Goal: Navigation & Orientation: Find specific page/section

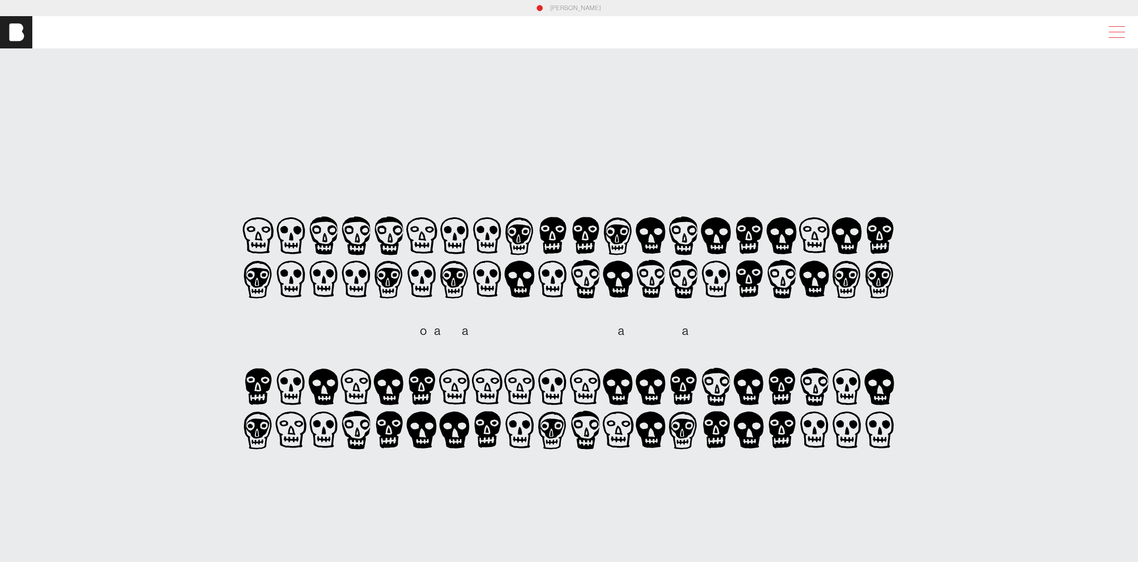
click at [1123, 35] on span at bounding box center [1114, 32] width 23 height 18
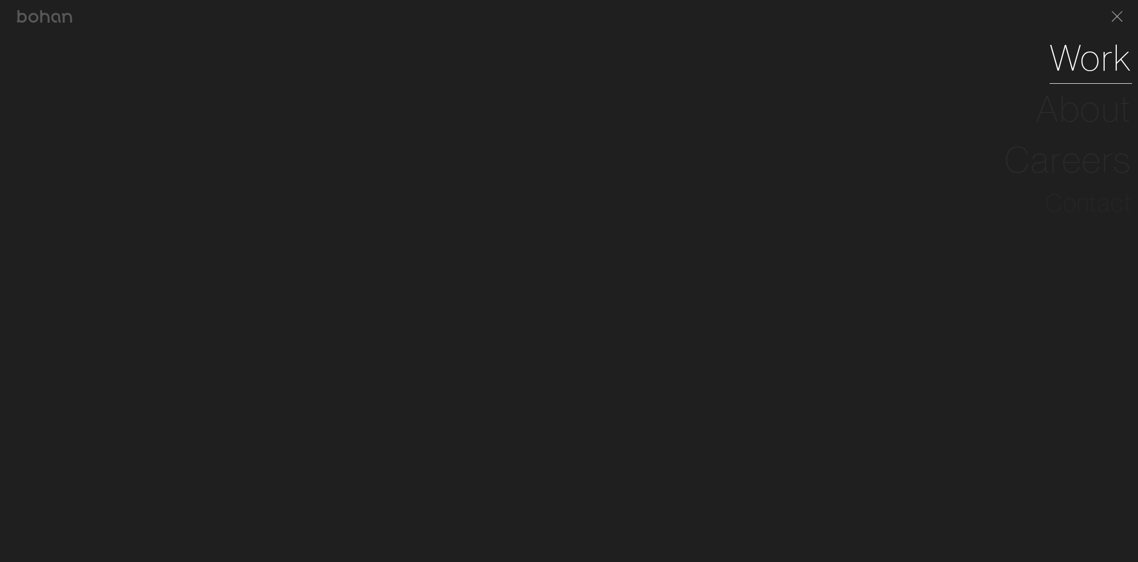
click at [1081, 74] on link "Work" at bounding box center [1091, 57] width 82 height 51
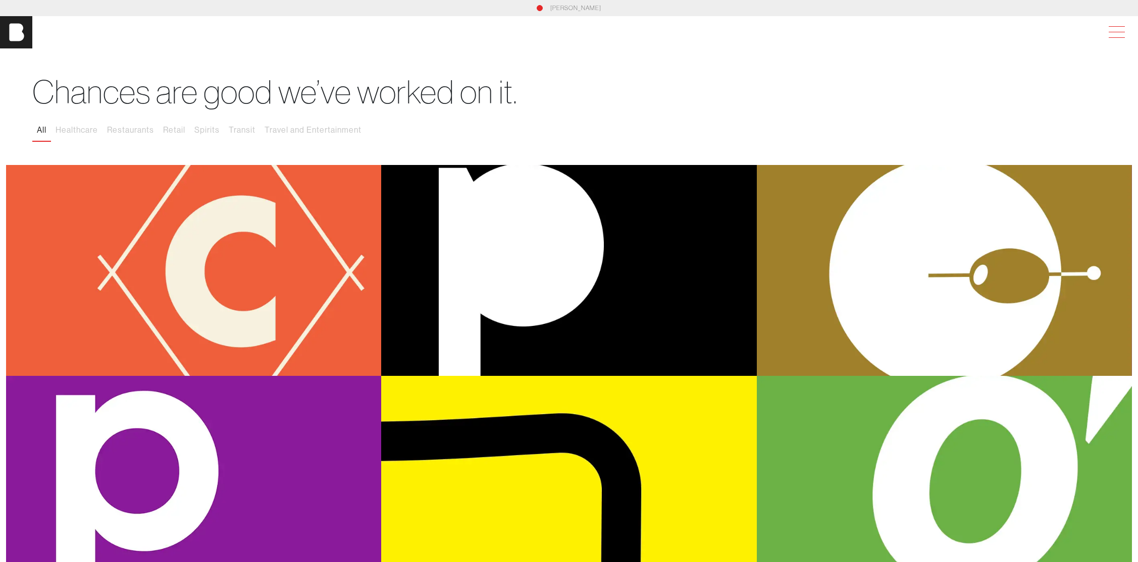
click at [1126, 34] on span at bounding box center [1114, 32] width 23 height 18
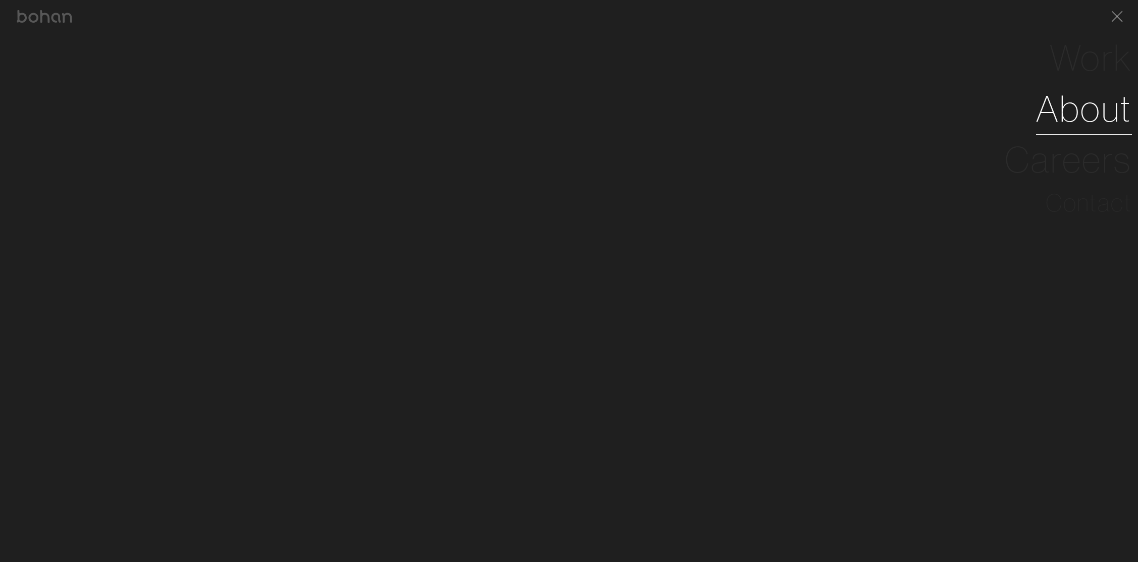
click at [1109, 109] on link "About" at bounding box center [1084, 108] width 96 height 51
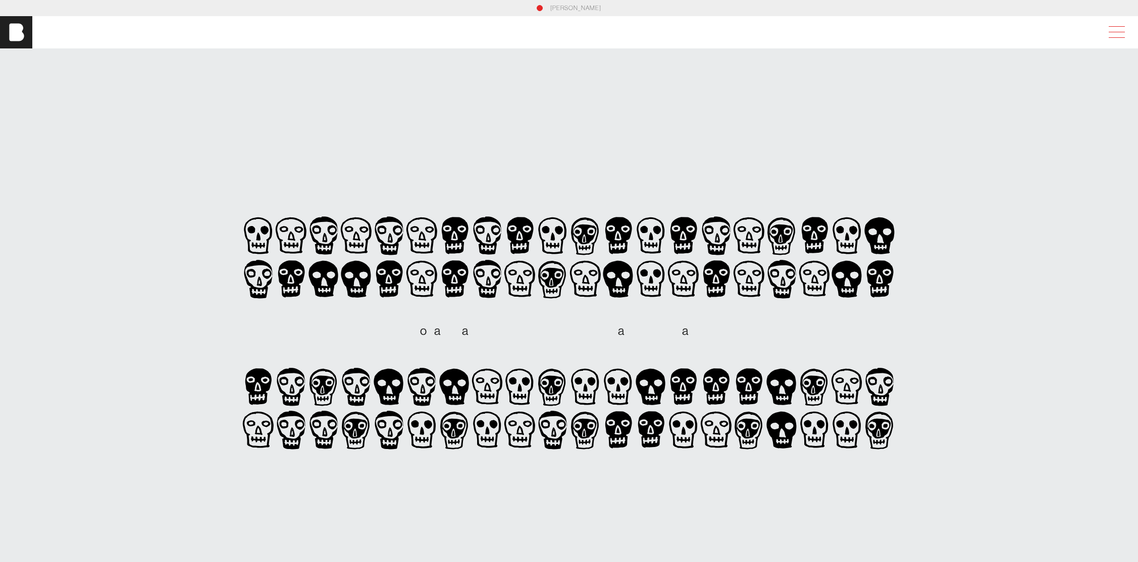
click at [1117, 31] on span at bounding box center [1114, 32] width 23 height 18
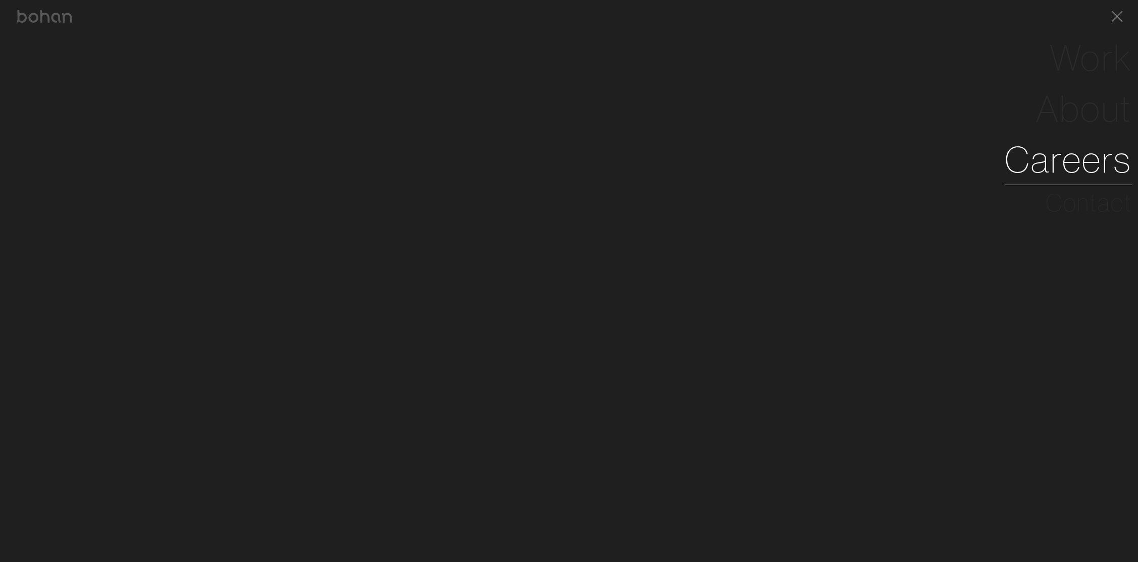
click at [1106, 157] on link "Careers" at bounding box center [1068, 159] width 127 height 51
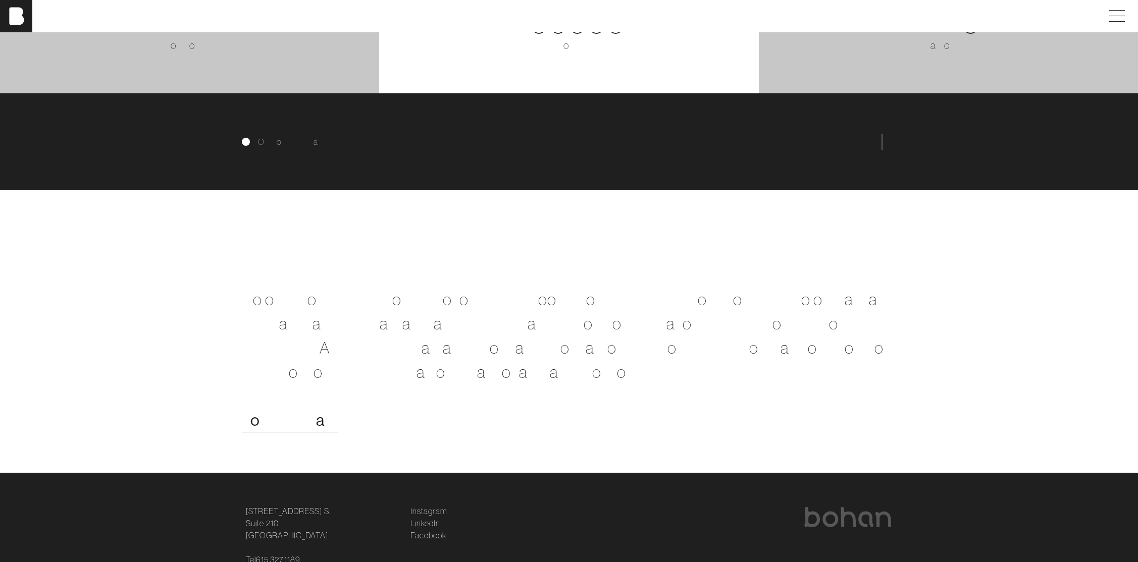
scroll to position [2197, 0]
